Goal: Navigation & Orientation: Find specific page/section

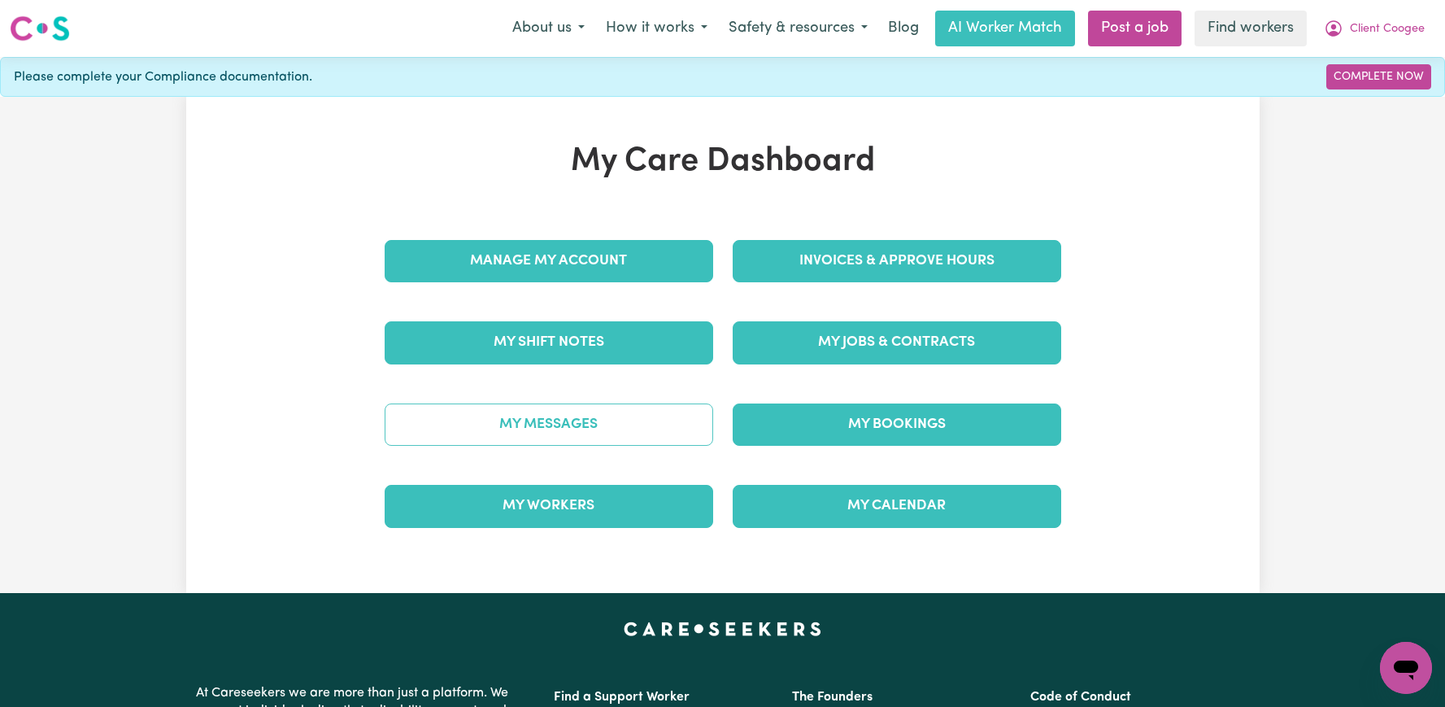
click at [571, 426] on link "My Messages" at bounding box center [549, 424] width 329 height 42
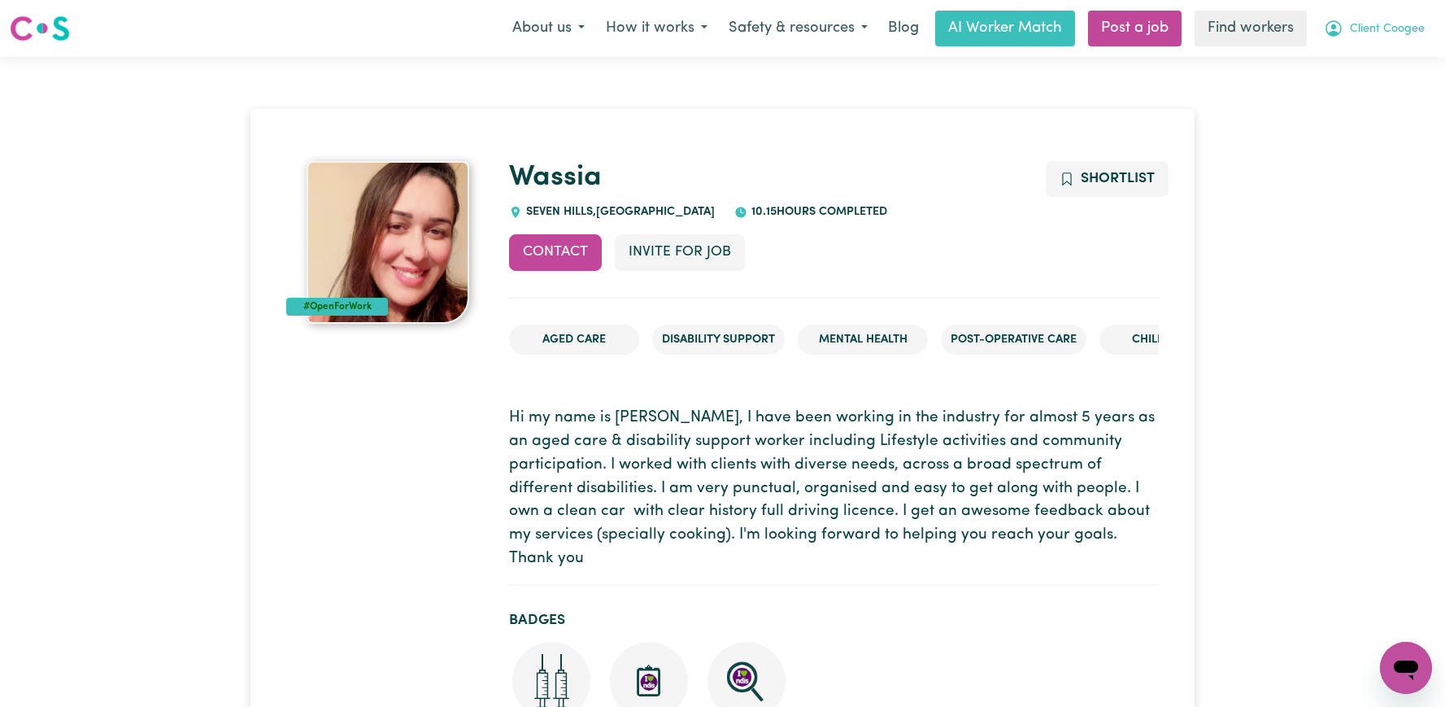
click at [1373, 33] on span "Client Coogee" at bounding box center [1387, 29] width 75 height 18
click at [1351, 94] on link "Logout" at bounding box center [1370, 93] width 128 height 31
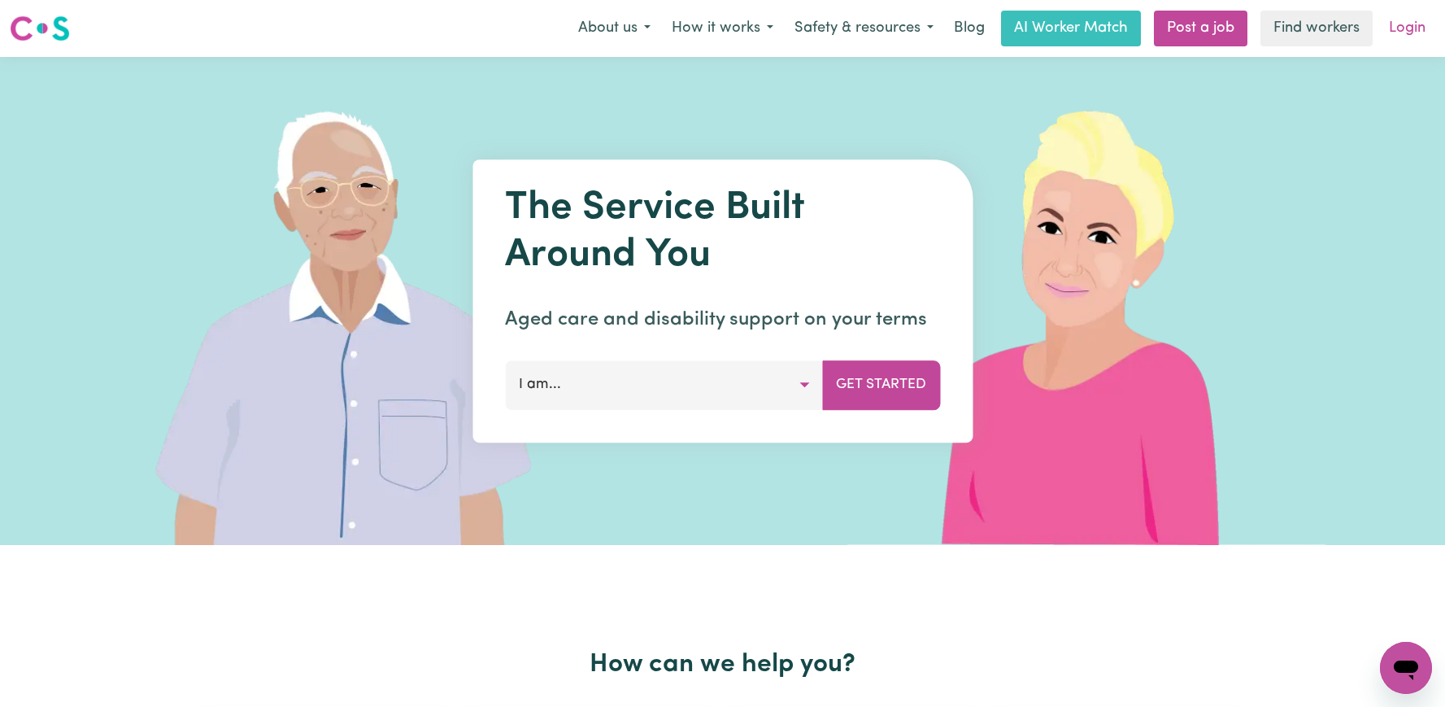
click at [1394, 26] on link "Login" at bounding box center [1407, 29] width 56 height 36
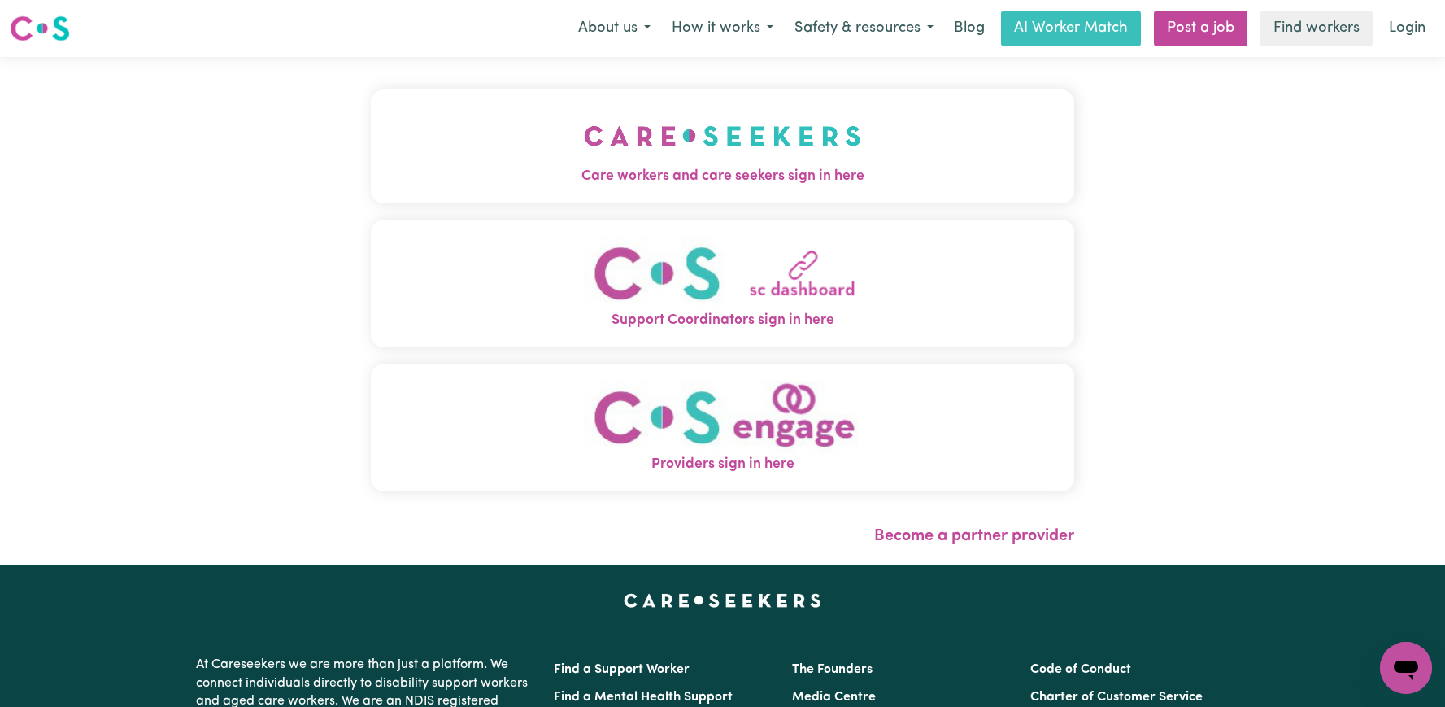
click at [738, 166] on span "Care workers and care seekers sign in here" at bounding box center [722, 176] width 703 height 21
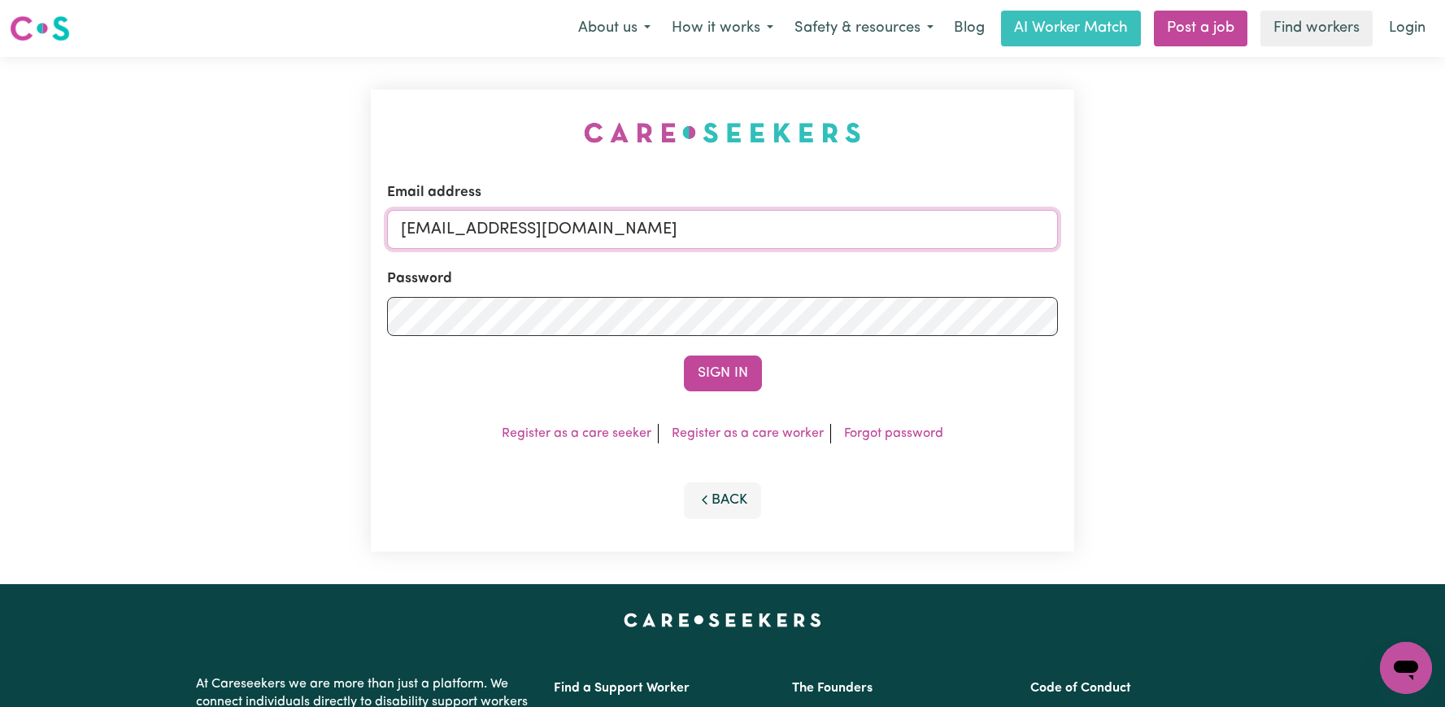
drag, startPoint x: 986, startPoint y: 235, endPoint x: 488, endPoint y: 225, distance: 497.8
click at [488, 225] on input "superuser~ClientCoogeeMCA@careseekers.com.au" at bounding box center [722, 229] width 671 height 39
paste input "JudithRobsonHCK"
type input "superuser~JudithRobsonHCK@careseekers.com.au"
click at [684, 355] on button "Sign In" at bounding box center [723, 373] width 78 height 36
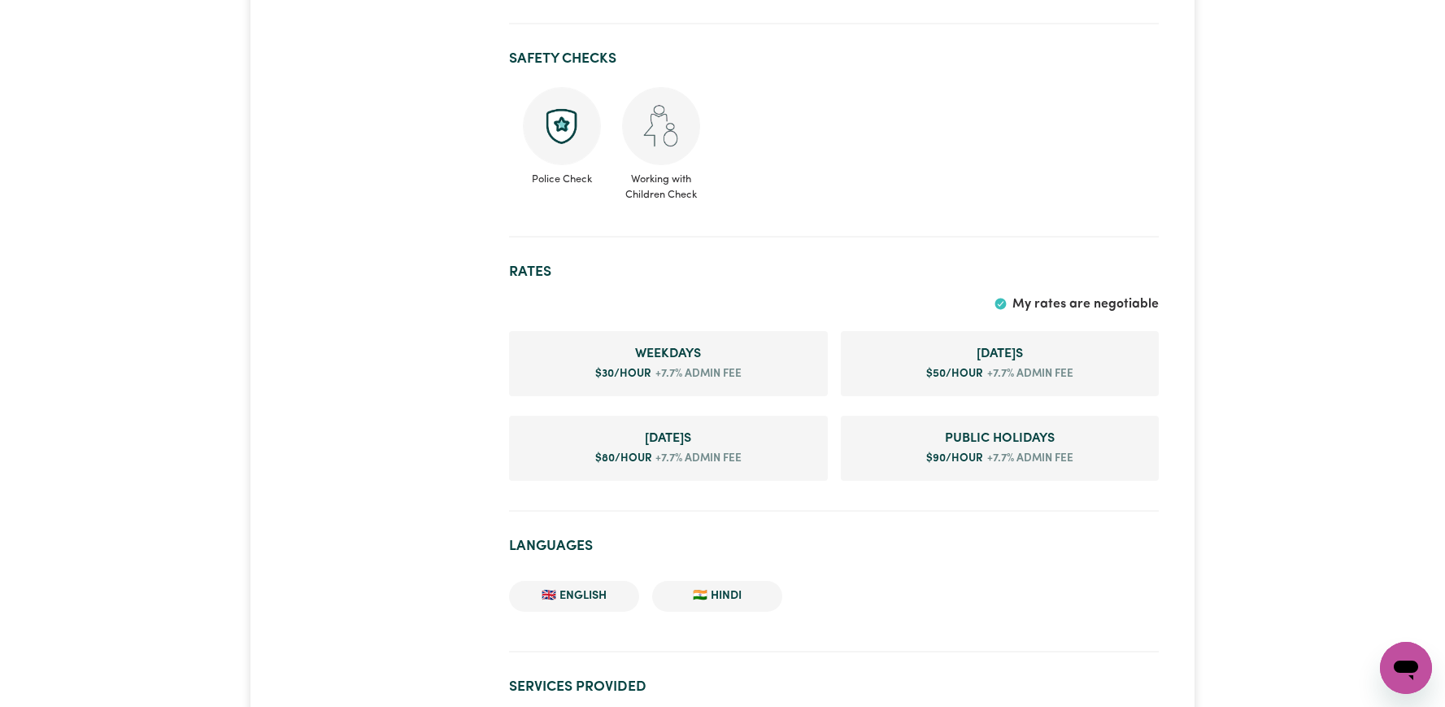
scroll to position [814, 0]
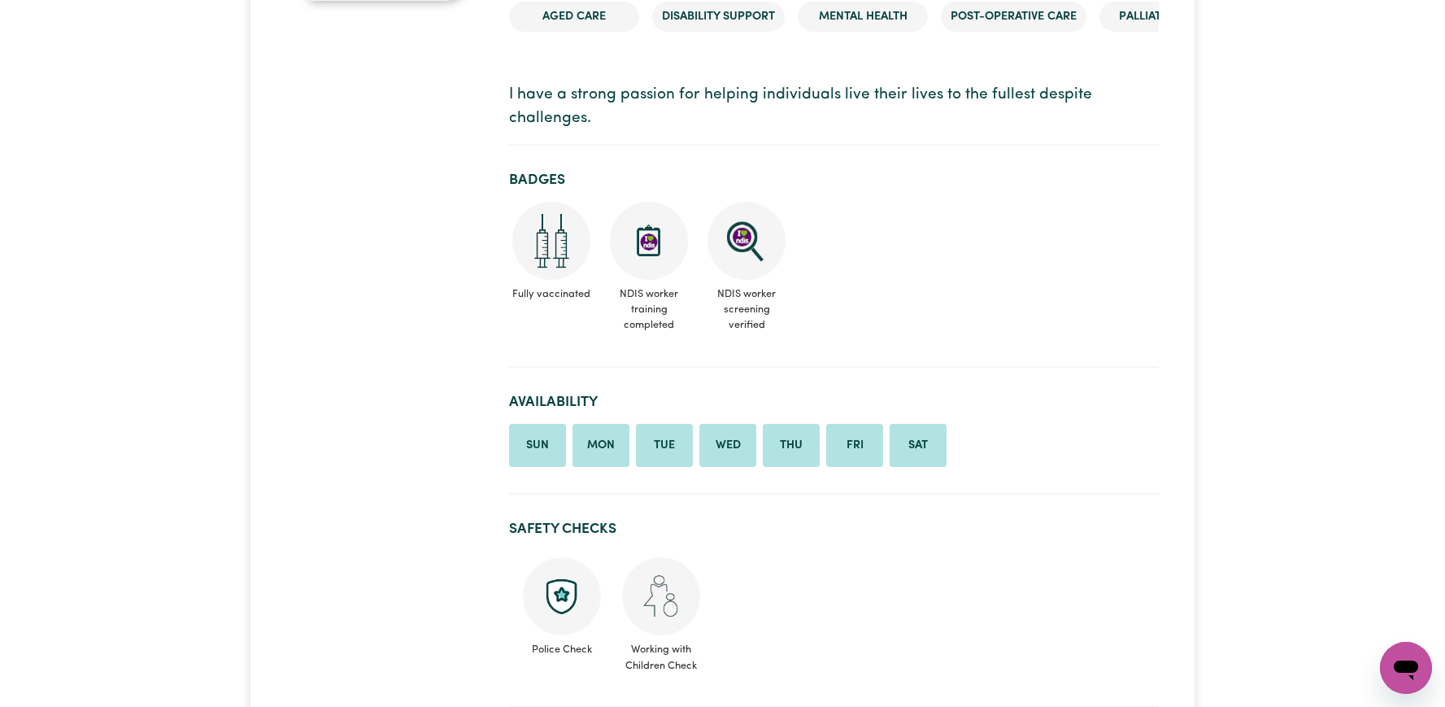
scroll to position [735, 0]
